Goal: Transaction & Acquisition: Subscribe to service/newsletter

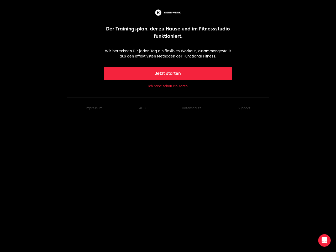
click at [168, 74] on button "Jetzt starten" at bounding box center [168, 73] width 129 height 13
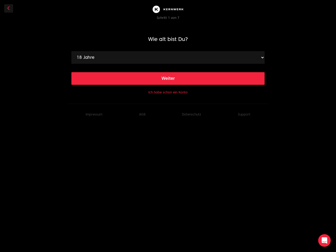
click at [244, 108] on footer "Impressum AGB Datenschutz Support" at bounding box center [168, 114] width 202 height 21
click at [325, 241] on icon "Intercom-Nachrichtendienst öffnen" at bounding box center [324, 240] width 9 height 9
